Goal: Task Accomplishment & Management: Use online tool/utility

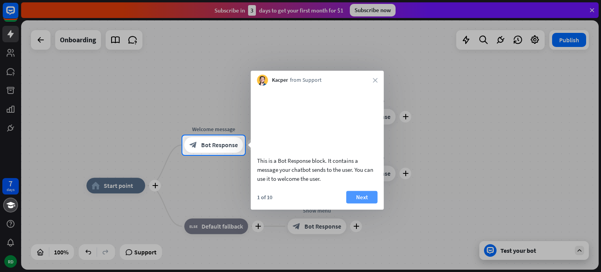
click at [370, 203] on button "Next" at bounding box center [361, 197] width 31 height 13
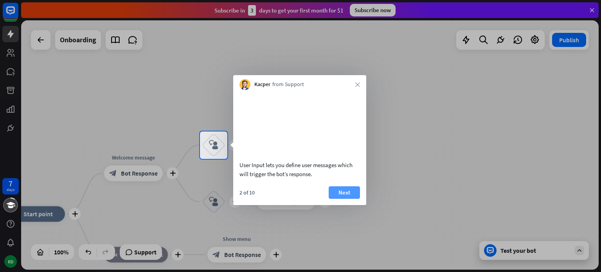
click at [338, 199] on button "Next" at bounding box center [344, 192] width 31 height 13
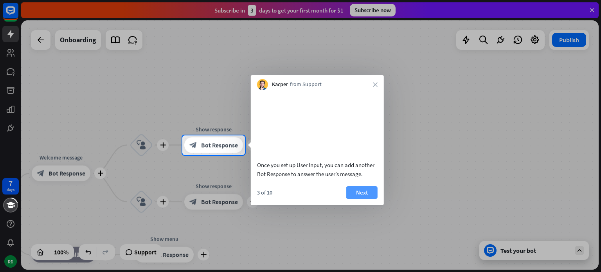
click at [354, 199] on button "Next" at bounding box center [361, 192] width 31 height 13
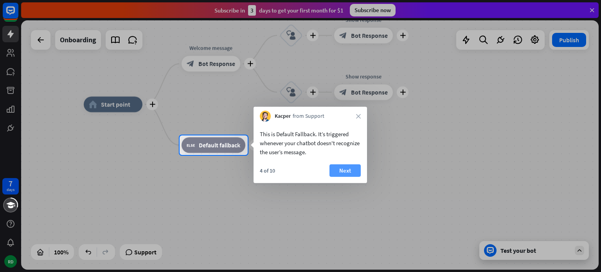
click at [352, 174] on button "Next" at bounding box center [344, 170] width 31 height 13
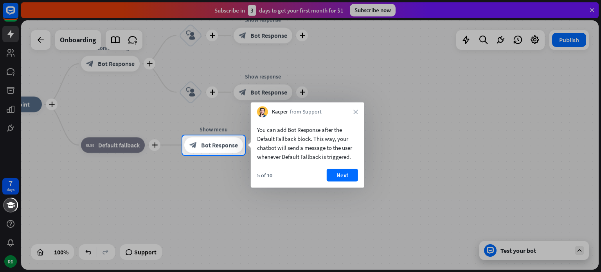
click at [352, 174] on button "Next" at bounding box center [342, 175] width 31 height 13
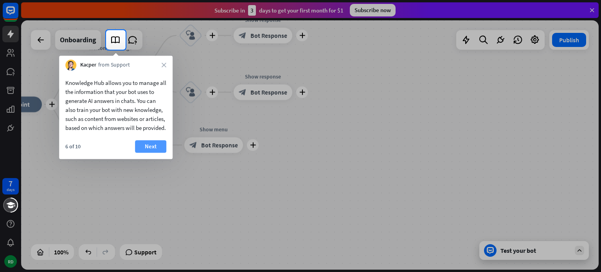
click at [144, 153] on button "Next" at bounding box center [150, 146] width 31 height 13
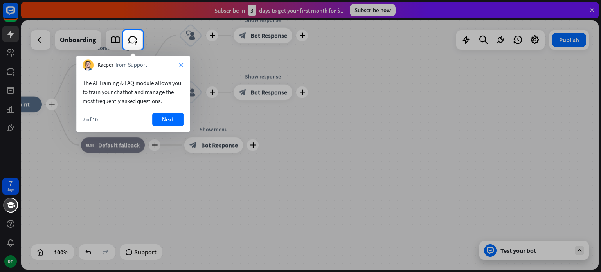
click at [183, 66] on icon "close" at bounding box center [181, 65] width 5 height 5
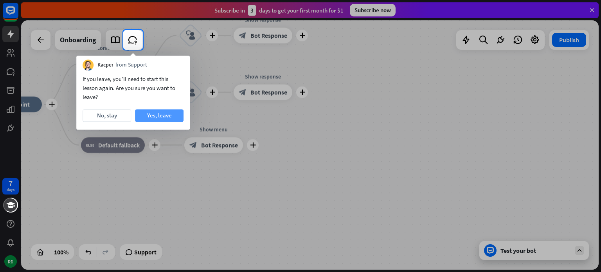
click at [158, 113] on button "Yes, leave" at bounding box center [159, 115] width 49 height 13
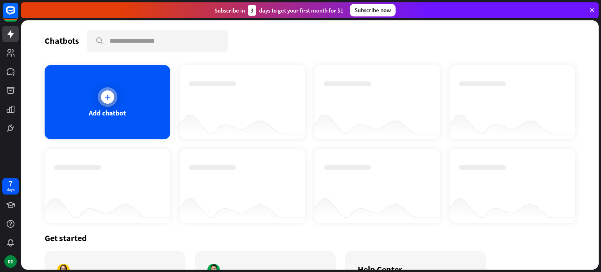
click at [114, 114] on div "Add chatbot" at bounding box center [107, 112] width 37 height 9
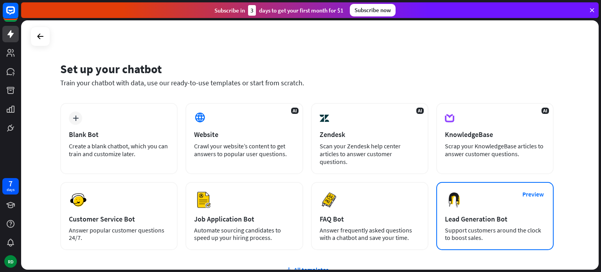
click at [472, 201] on div "Preview Lead Generation Bot Support customers around the clock to boost sales." at bounding box center [494, 216] width 117 height 68
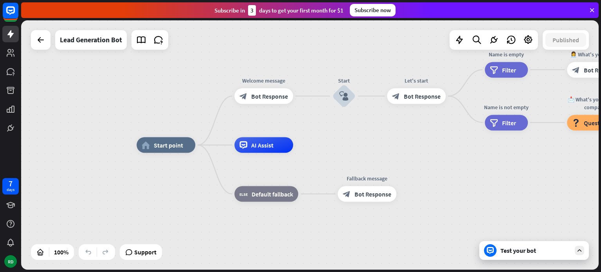
click at [542, 248] on div "Test your bot" at bounding box center [535, 251] width 70 height 8
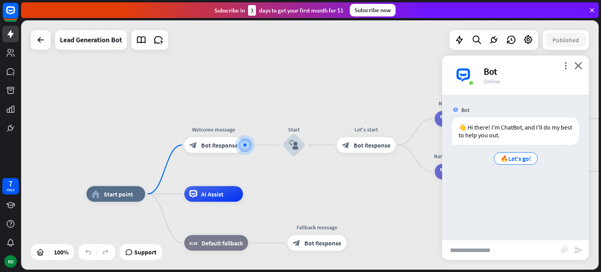
click at [495, 252] on input "text" at bounding box center [501, 250] width 119 height 20
click at [527, 159] on span "🔥Let's go!" at bounding box center [515, 159] width 31 height 8
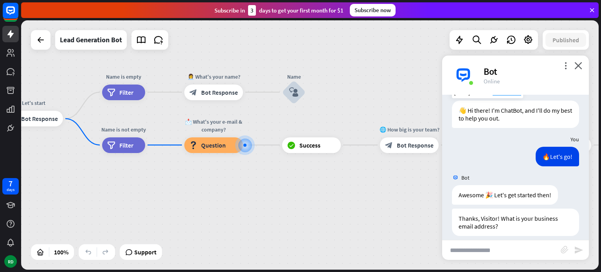
scroll to position [25, 0]
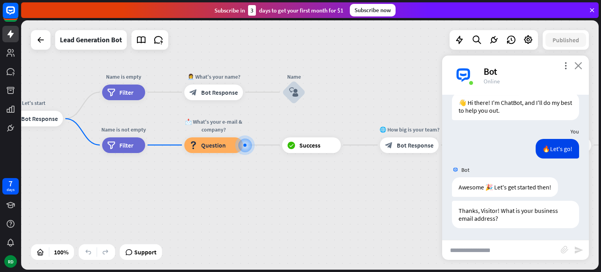
click at [579, 64] on icon "close" at bounding box center [578, 65] width 8 height 7
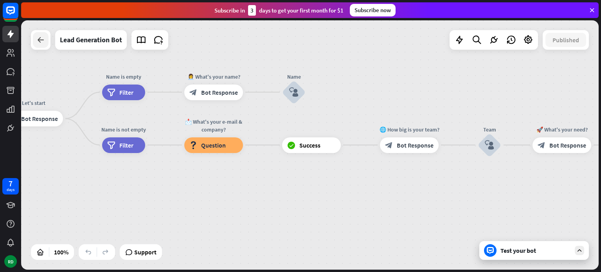
click at [37, 40] on icon at bounding box center [40, 39] width 9 height 9
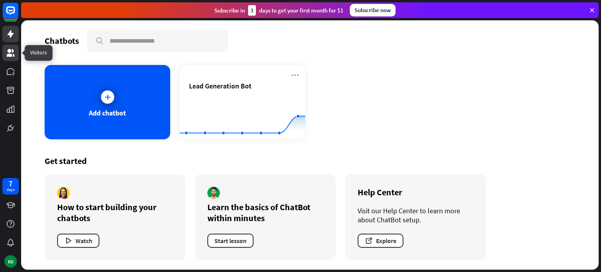
click at [5, 57] on link at bounding box center [10, 53] width 16 height 16
